Goal: Task Accomplishment & Management: Manage account settings

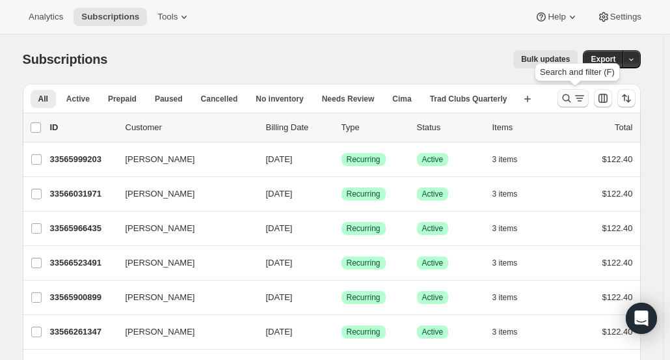
click at [565, 98] on icon "Search and filter results" at bounding box center [566, 98] width 13 height 13
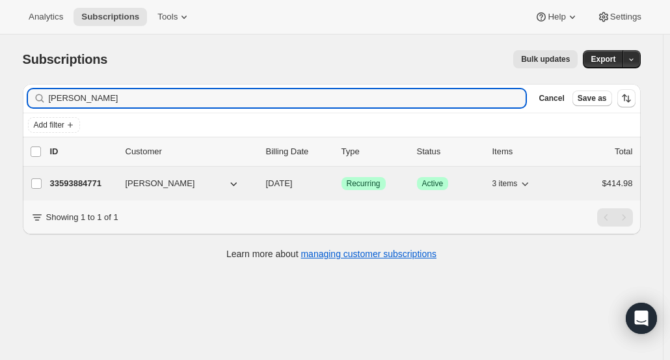
type input "[PERSON_NAME]"
click at [81, 180] on p "33593884771" at bounding box center [82, 183] width 65 height 13
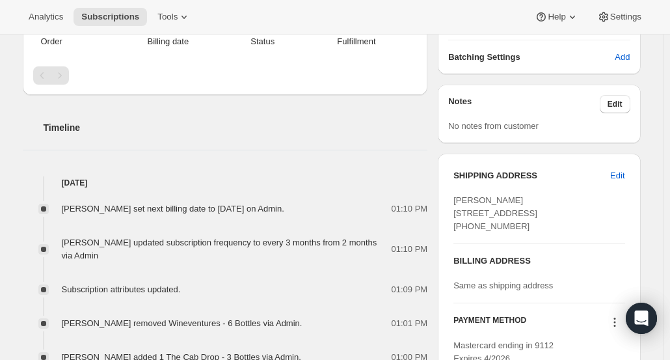
scroll to position [390, 0]
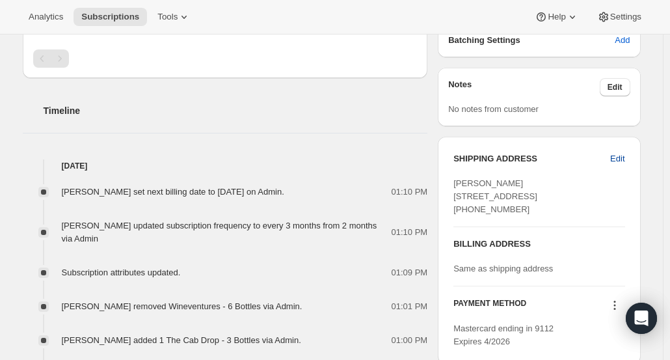
click at [618, 158] on span "Edit" at bounding box center [617, 158] width 14 height 13
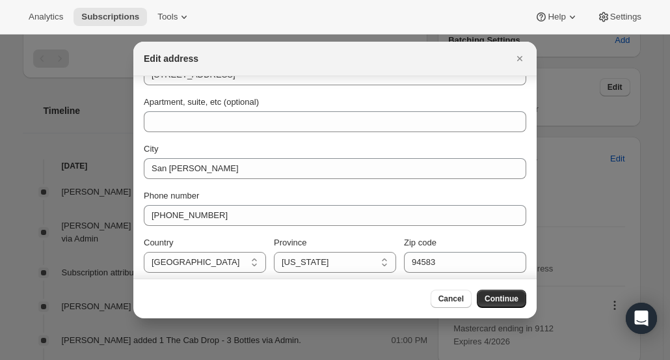
scroll to position [135, 0]
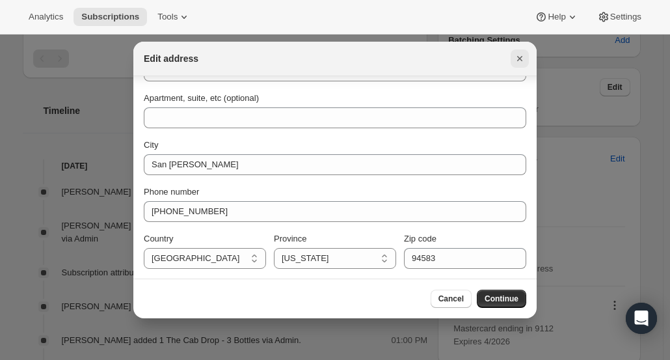
click at [523, 59] on icon "Close" at bounding box center [519, 58] width 13 height 13
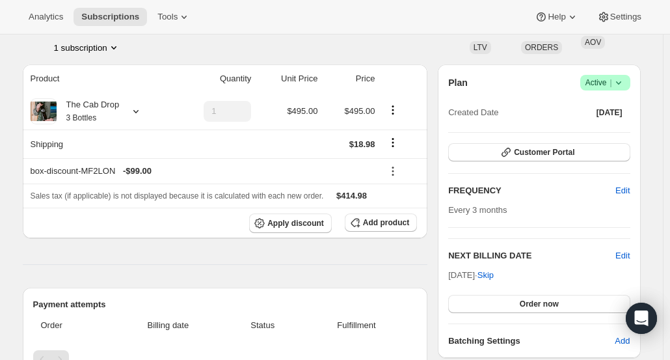
scroll to position [69, 0]
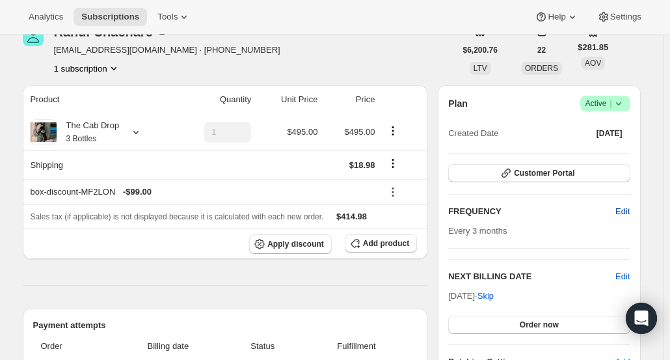
click at [624, 209] on span "Edit" at bounding box center [623, 211] width 14 height 13
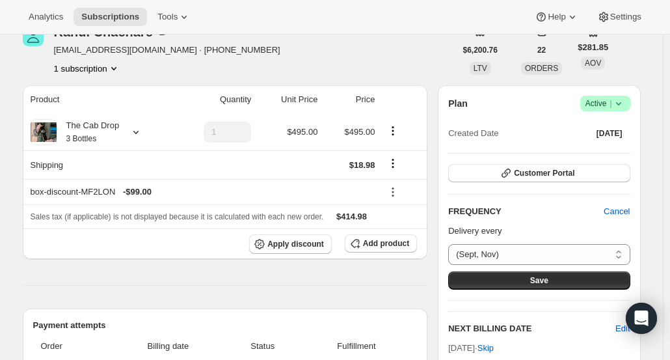
click at [583, 213] on h2 "FREQUENCY" at bounding box center [526, 211] width 156 height 13
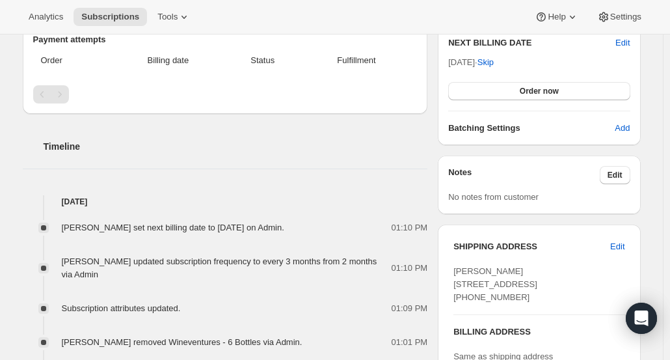
scroll to position [459, 0]
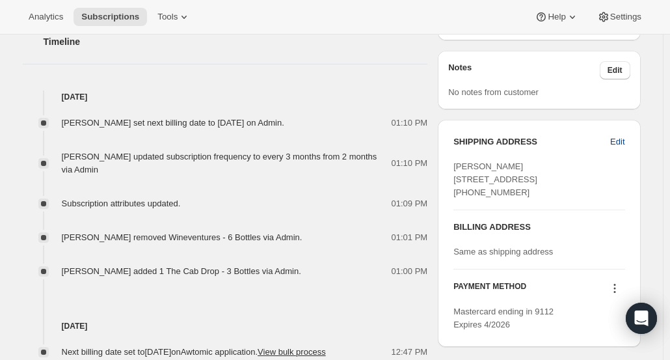
click at [622, 143] on span "Edit" at bounding box center [617, 141] width 14 height 13
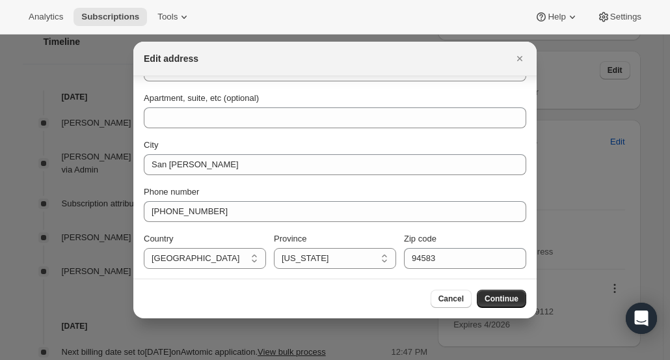
scroll to position [0, 0]
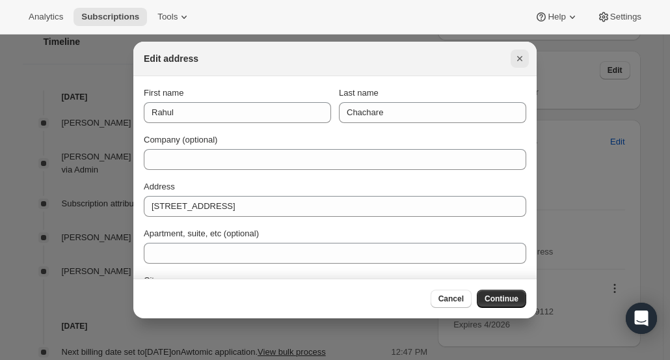
click at [523, 63] on icon "Close" at bounding box center [519, 58] width 13 height 13
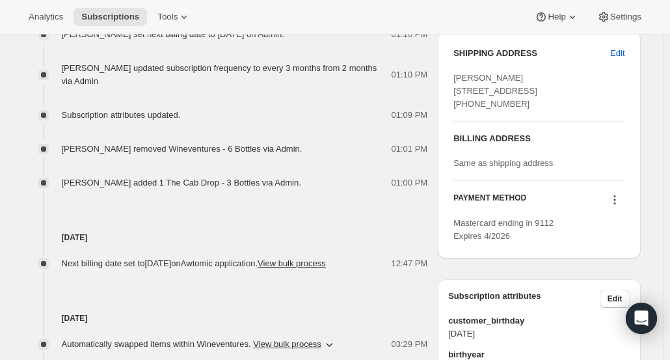
scroll to position [459, 0]
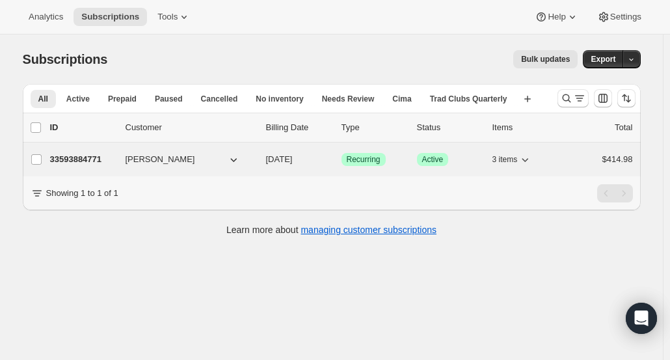
click at [92, 155] on p "33593884771" at bounding box center [82, 159] width 65 height 13
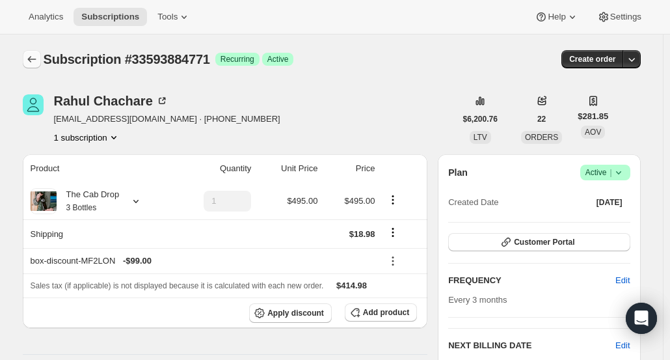
click at [38, 57] on icon "Subscriptions" at bounding box center [31, 59] width 13 height 13
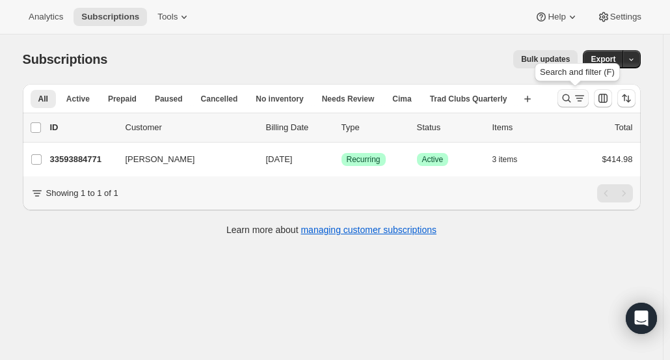
click at [566, 102] on icon "Search and filter results" at bounding box center [566, 98] width 13 height 13
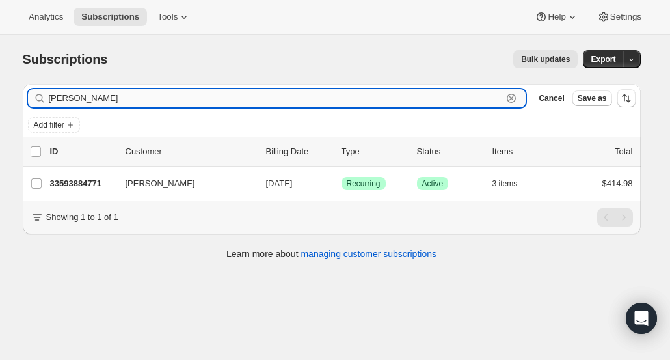
click at [518, 98] on icon "button" at bounding box center [511, 98] width 13 height 13
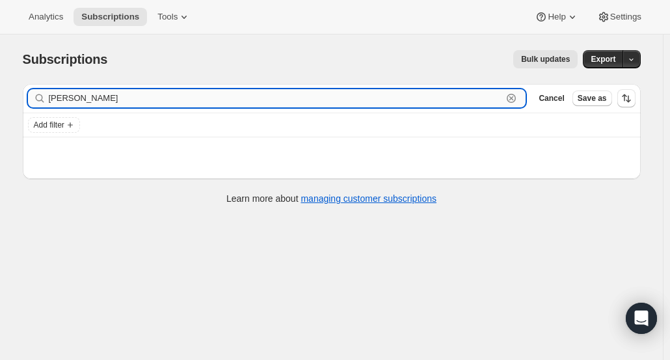
click at [108, 102] on input "[PERSON_NAME]" at bounding box center [276, 98] width 454 height 18
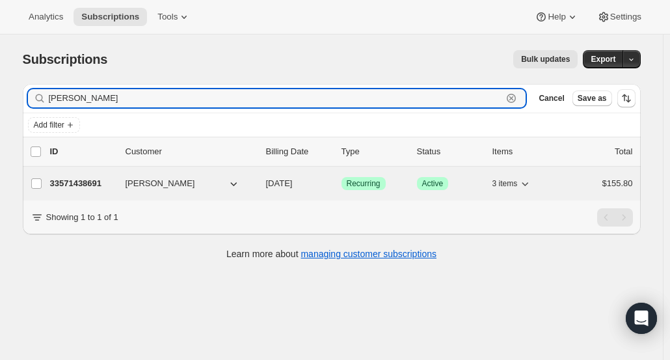
type input "[PERSON_NAME]"
click at [75, 185] on p "33571438691" at bounding box center [82, 183] width 65 height 13
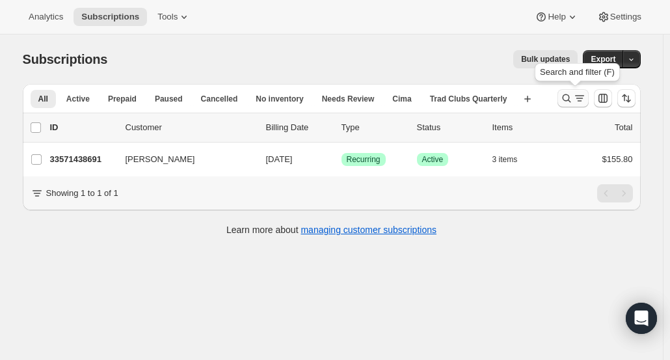
click at [571, 100] on icon "Search and filter results" at bounding box center [566, 98] width 8 height 8
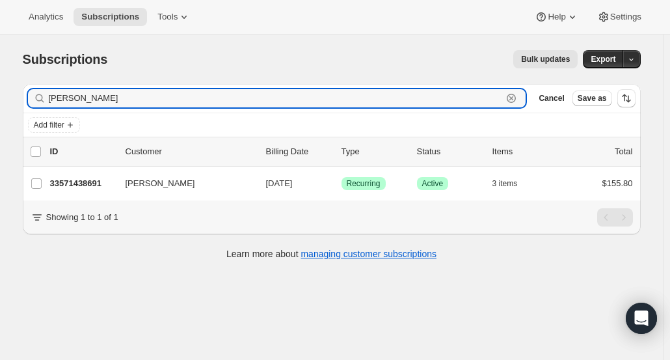
click at [518, 94] on icon "button" at bounding box center [511, 98] width 13 height 13
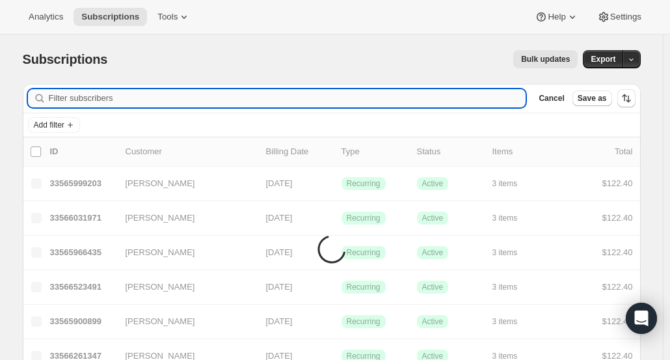
paste input "[PERSON_NAME]"
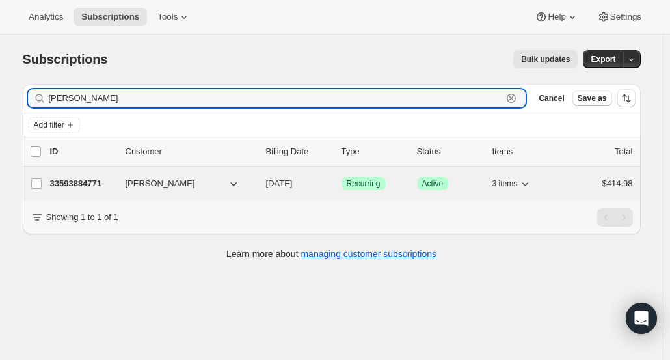
type input "[PERSON_NAME]"
click at [83, 184] on p "33593884771" at bounding box center [82, 183] width 65 height 13
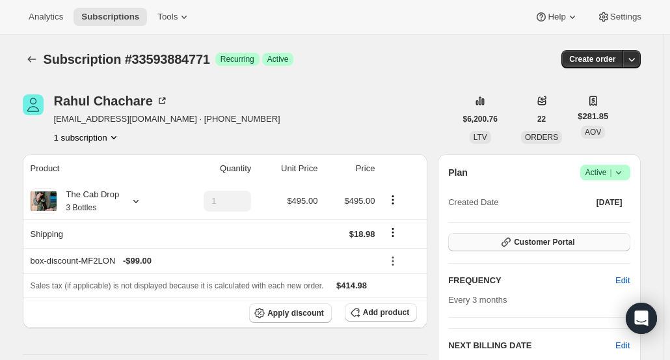
click at [513, 243] on icon "button" at bounding box center [506, 242] width 13 height 13
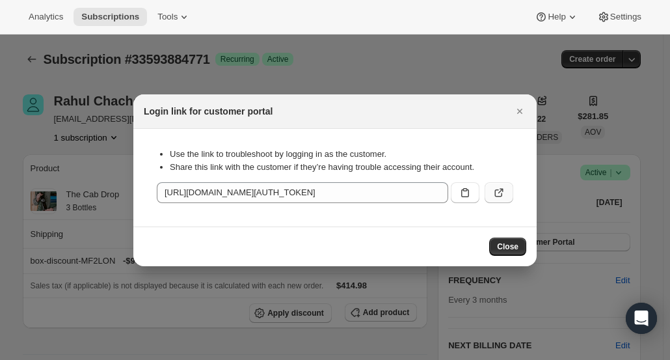
click at [501, 200] on button ":r1eq:" at bounding box center [499, 192] width 29 height 21
click at [523, 114] on icon "Close" at bounding box center [519, 111] width 13 height 13
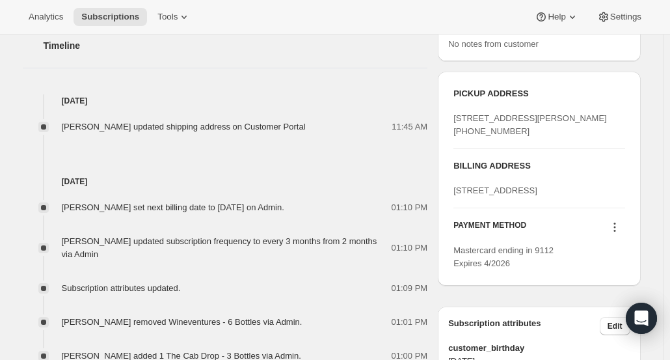
scroll to position [260, 0]
